Goal: Task Accomplishment & Management: Use online tool/utility

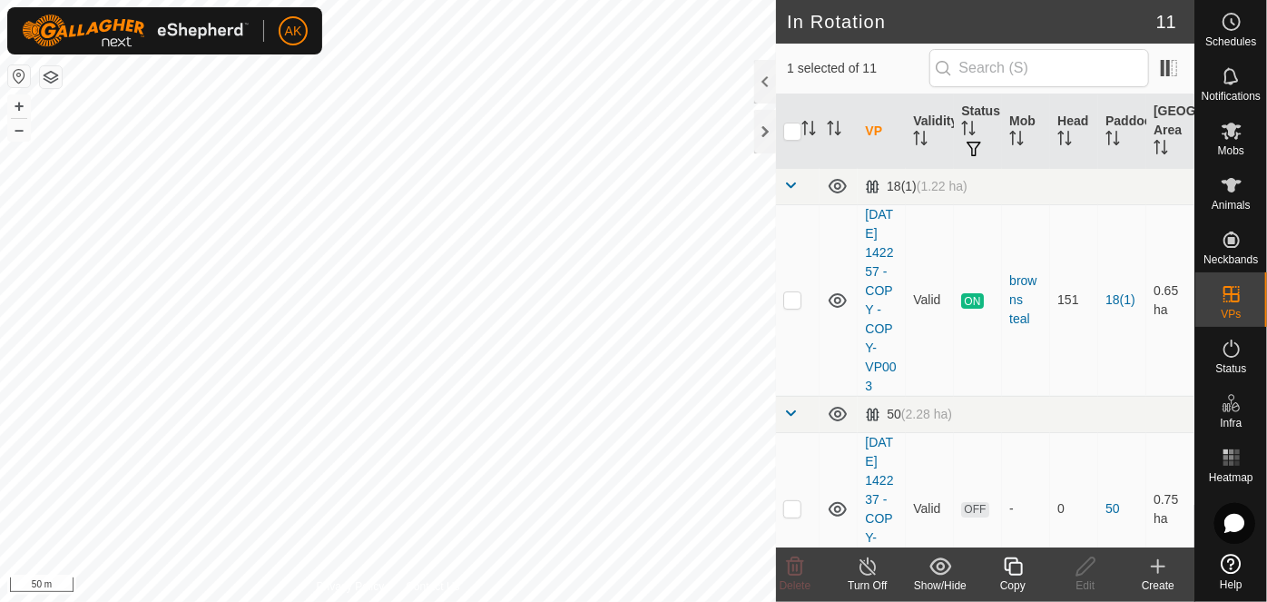
checkbox input "true"
checkbox input "false"
click at [794, 567] on icon at bounding box center [795, 566] width 17 height 18
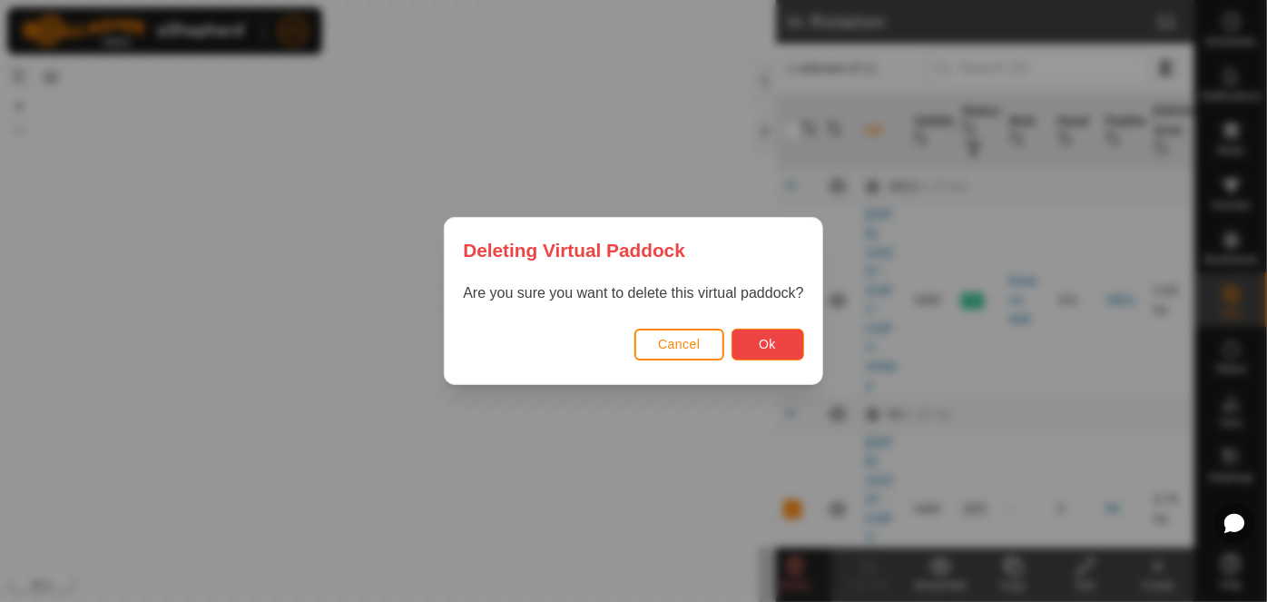
click at [773, 330] on button "Ok" at bounding box center [768, 345] width 73 height 32
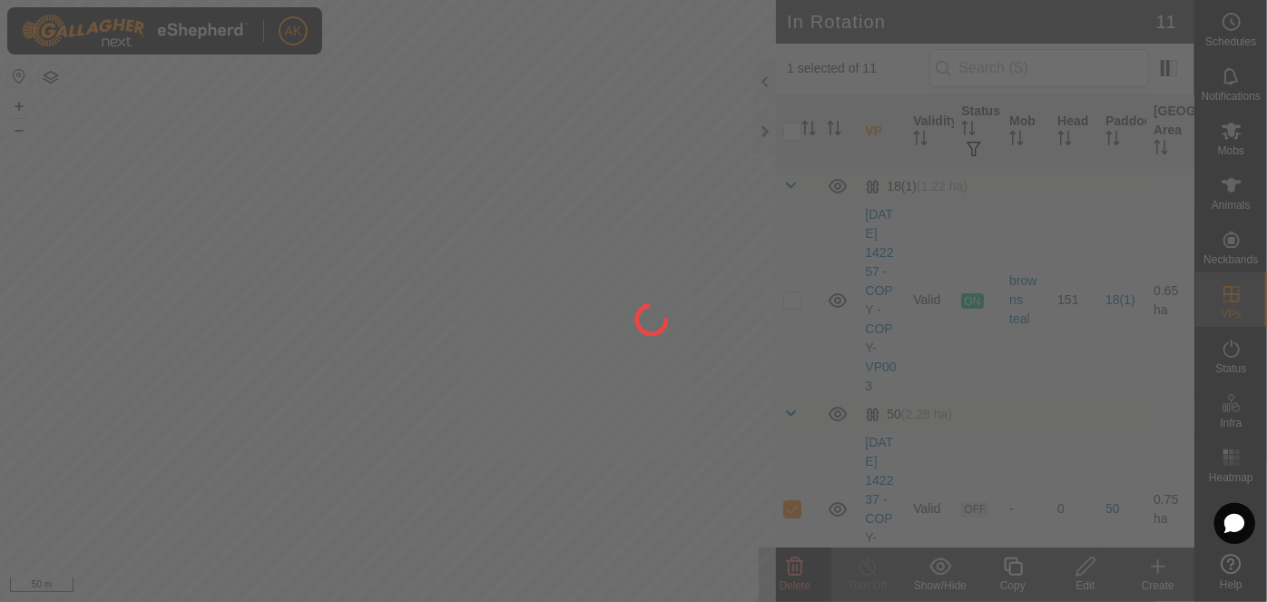
checkbox input "false"
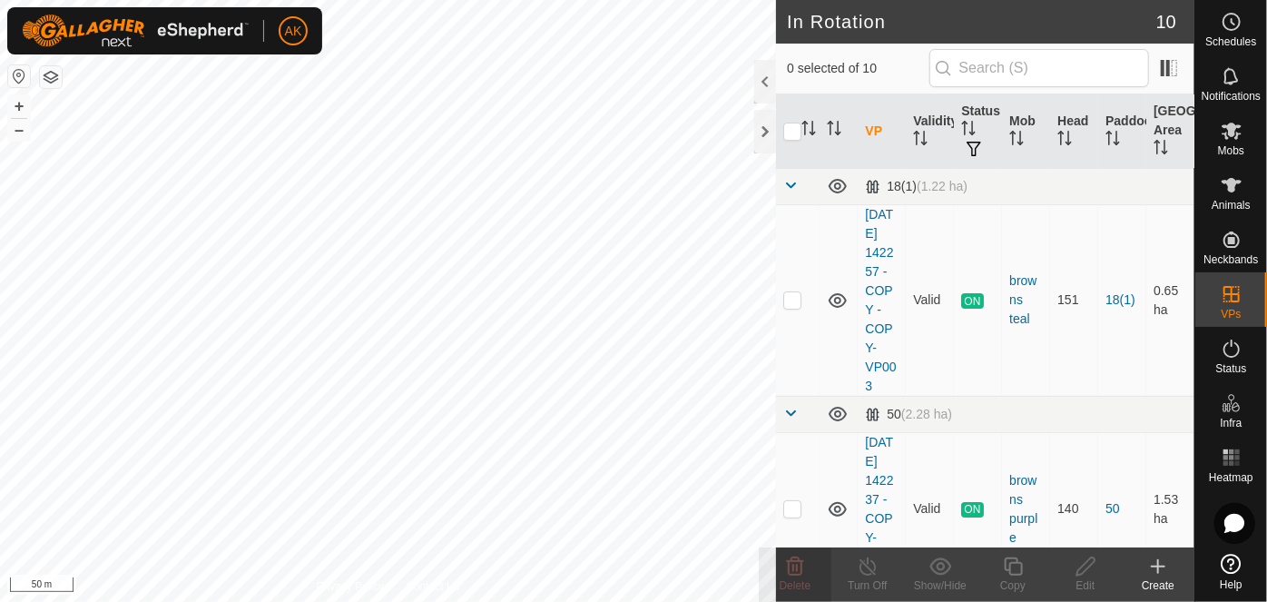
checkbox input "true"
click at [1004, 564] on icon at bounding box center [1013, 566] width 18 height 18
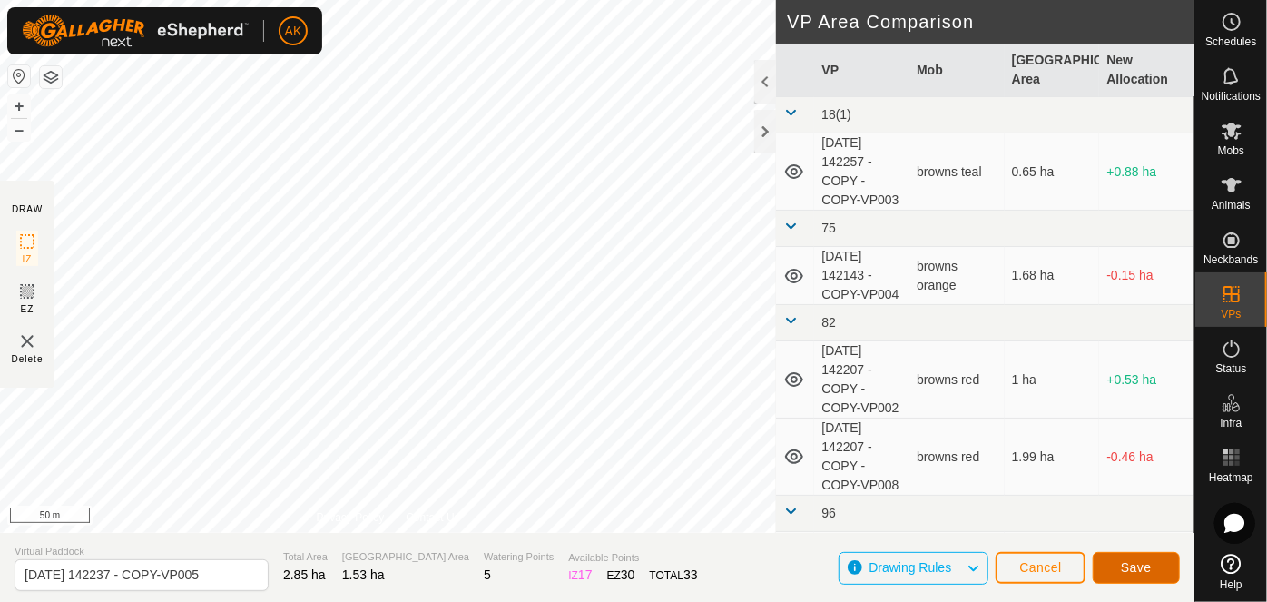
click at [1150, 577] on button "Save" at bounding box center [1136, 568] width 87 height 32
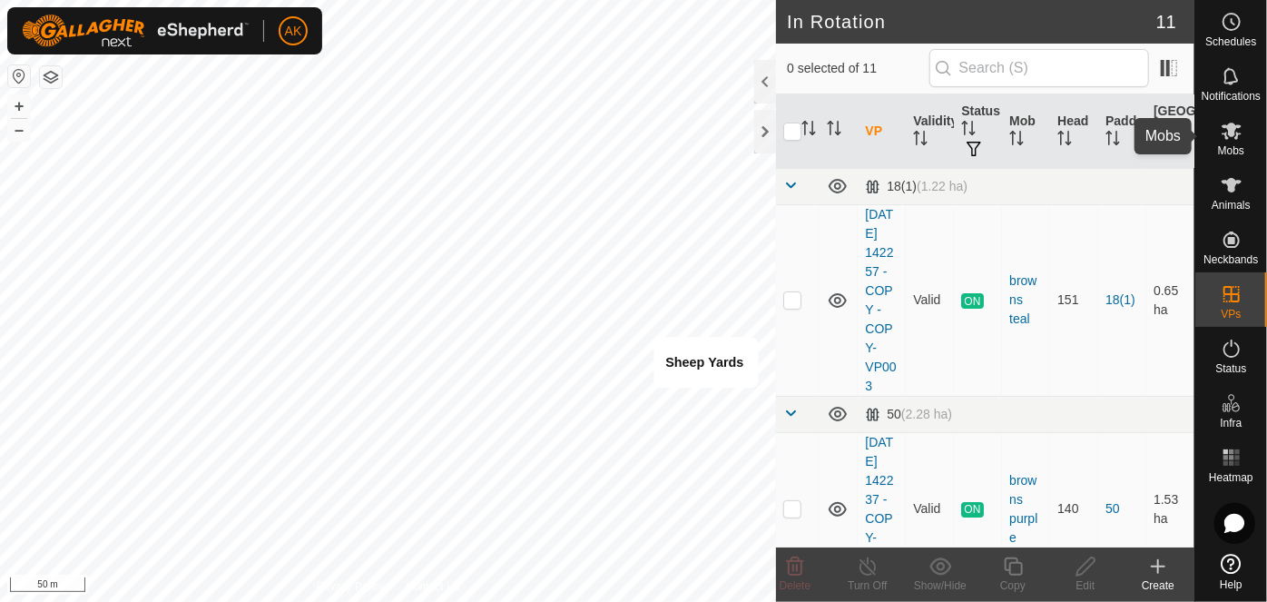
click at [1227, 134] on icon at bounding box center [1232, 131] width 20 height 17
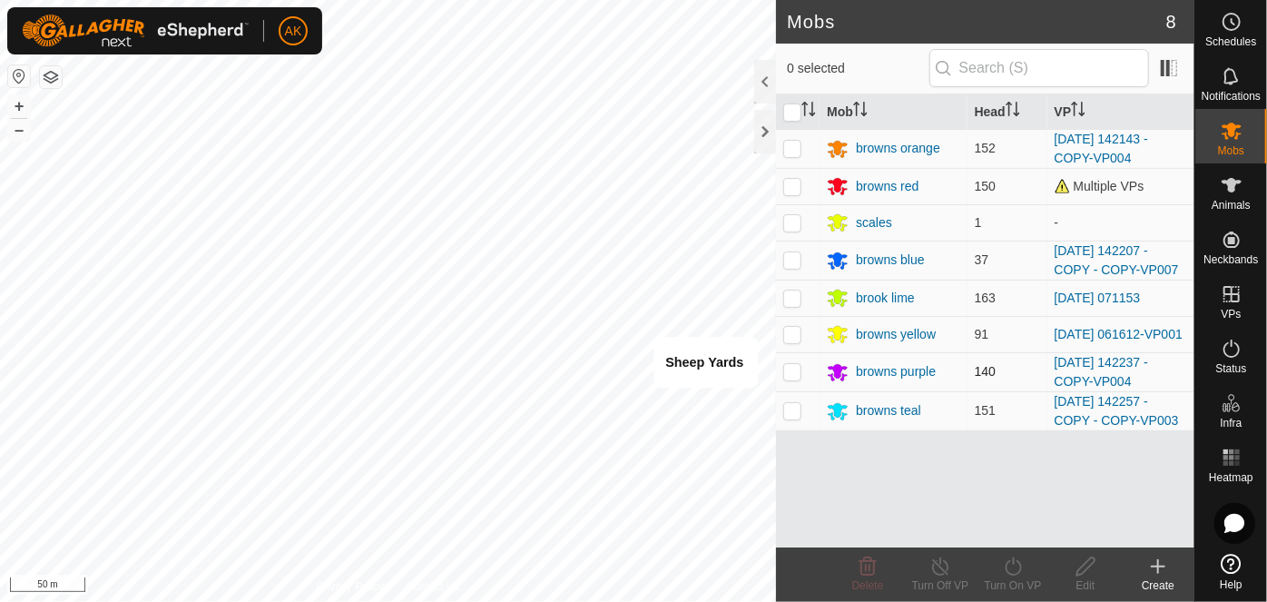
click at [794, 373] on p-checkbox at bounding box center [793, 371] width 18 height 15
checkbox input "true"
click at [1011, 565] on icon at bounding box center [1013, 567] width 23 height 22
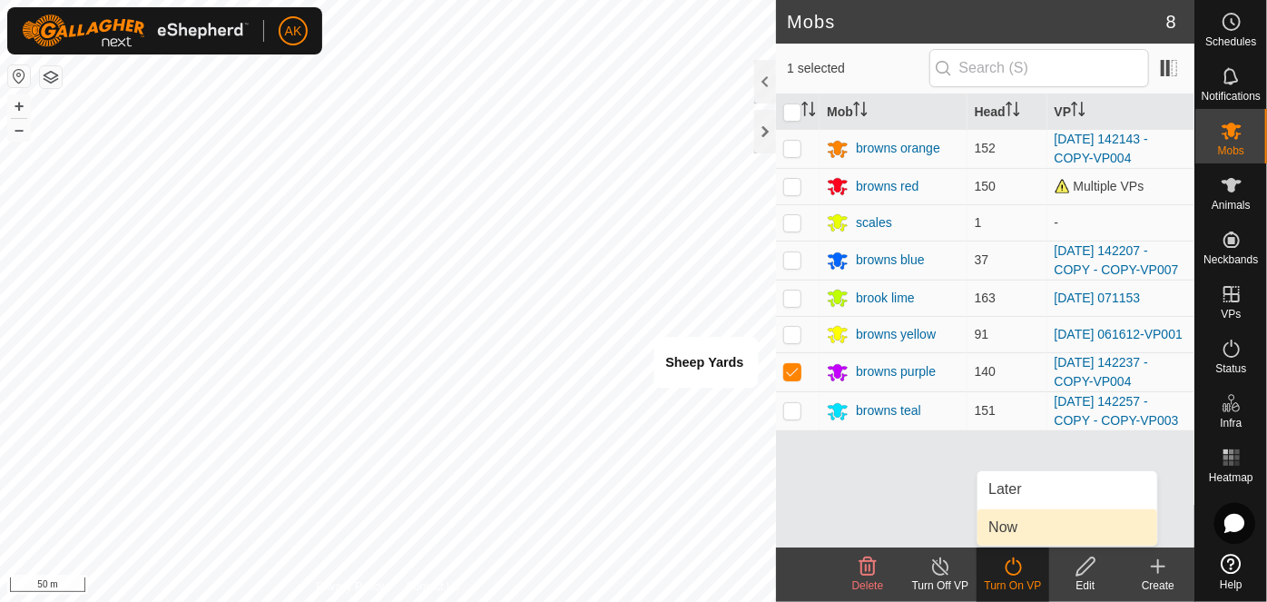
click at [1016, 524] on link "Now" at bounding box center [1068, 527] width 180 height 36
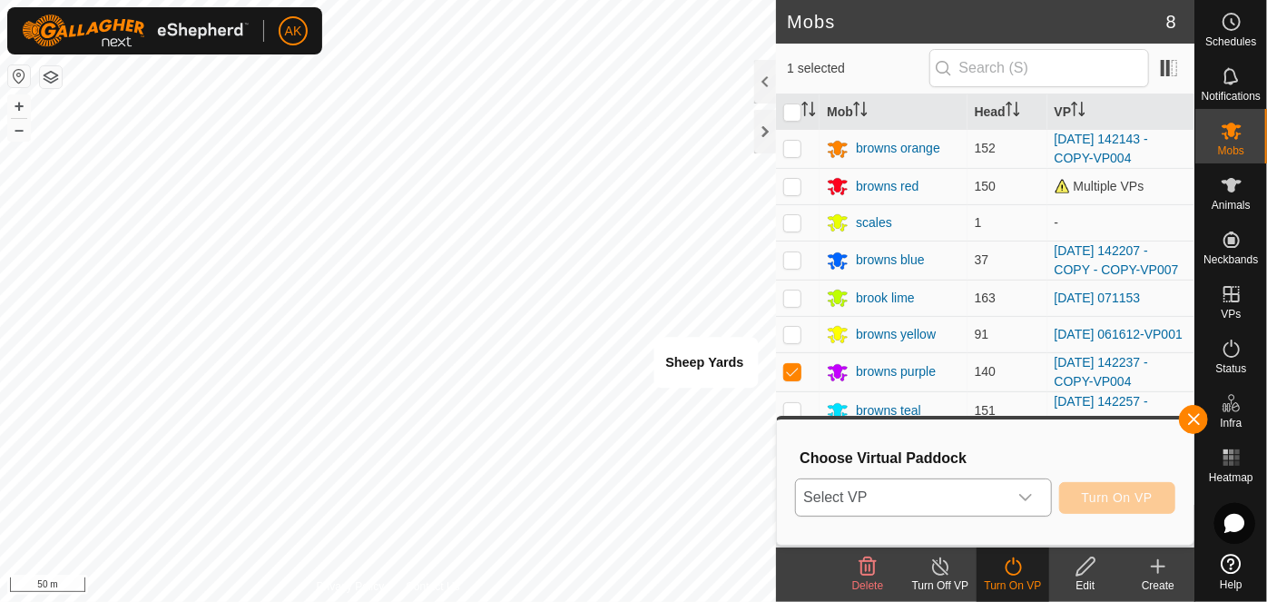
click at [920, 495] on span "Select VP" at bounding box center [901, 497] width 211 height 36
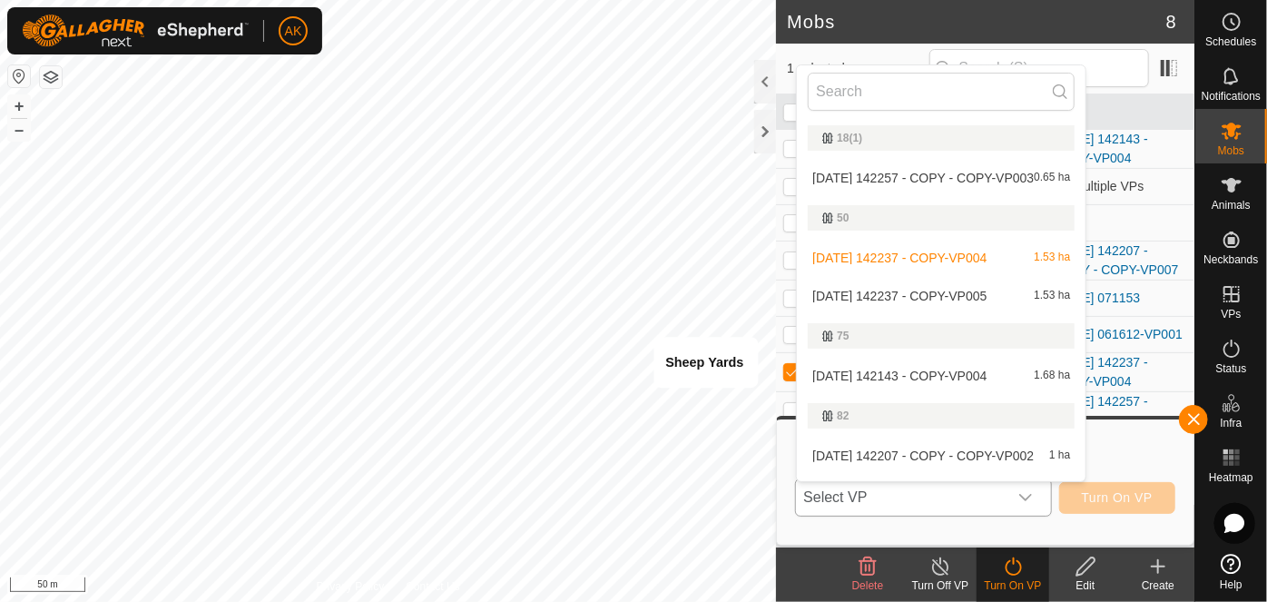
click at [908, 296] on li "[DATE] 142237 - COPY-VP005 1.53 ha" at bounding box center [941, 296] width 289 height 36
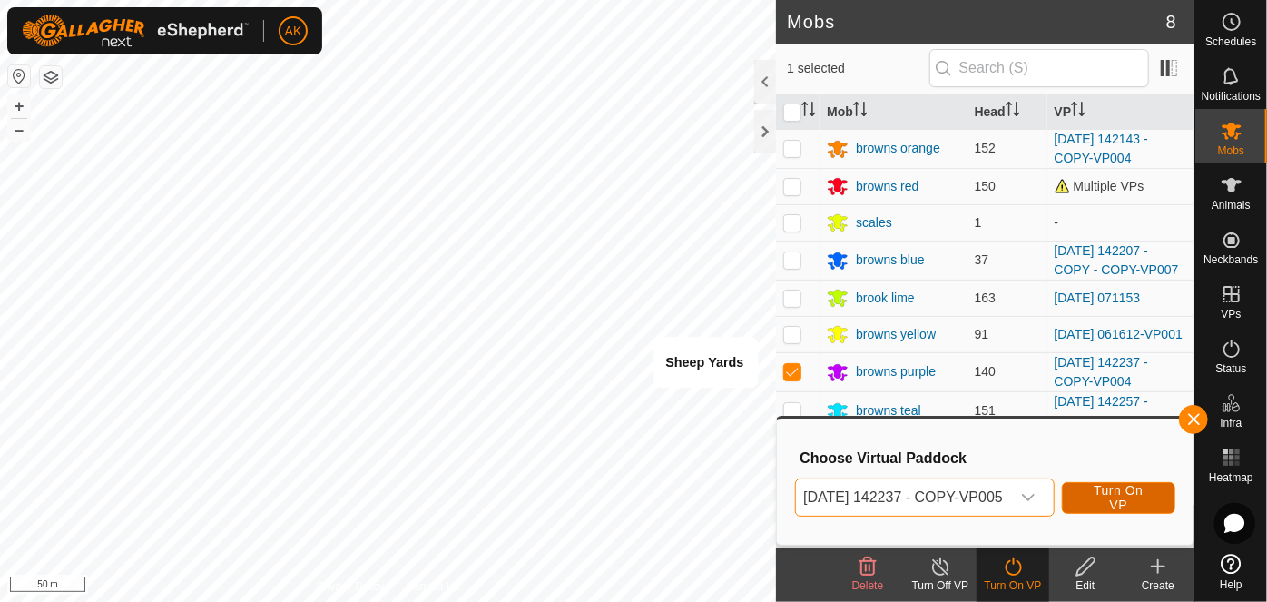
click at [1115, 495] on span "Turn On VP" at bounding box center [1119, 497] width 68 height 29
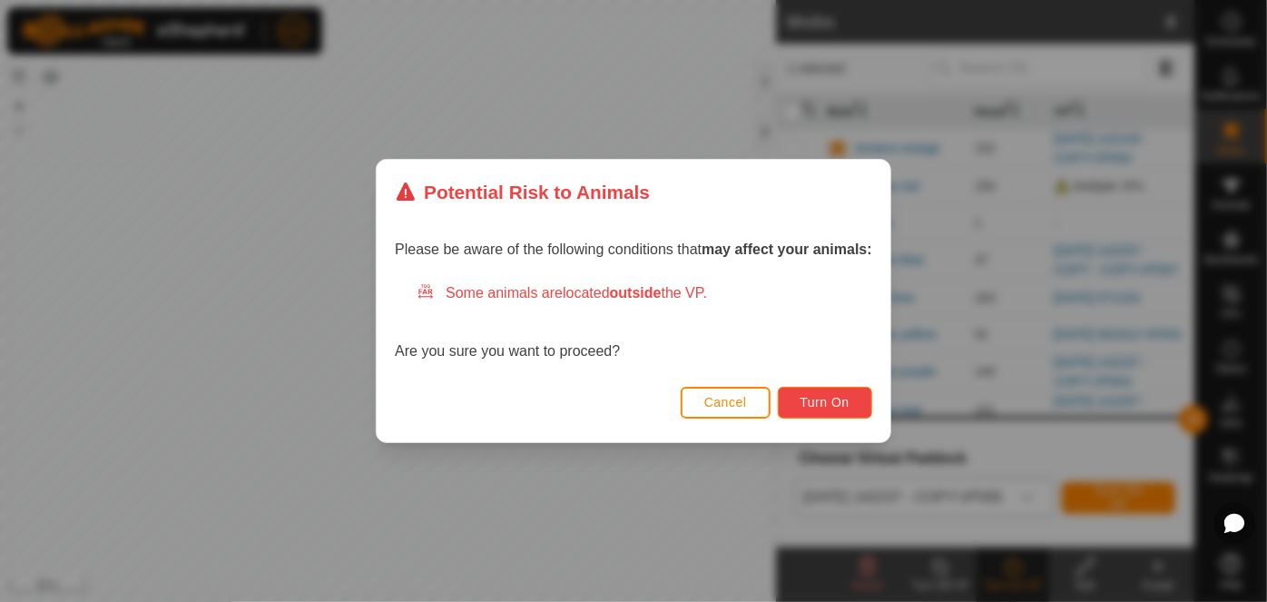
click at [826, 405] on span "Turn On" at bounding box center [825, 402] width 49 height 15
